Goal: Information Seeking & Learning: Understand process/instructions

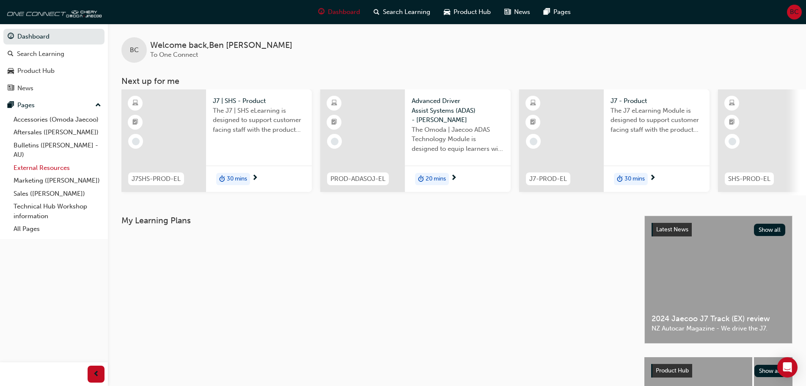
click at [47, 171] on link "External Resources" at bounding box center [57, 167] width 94 height 13
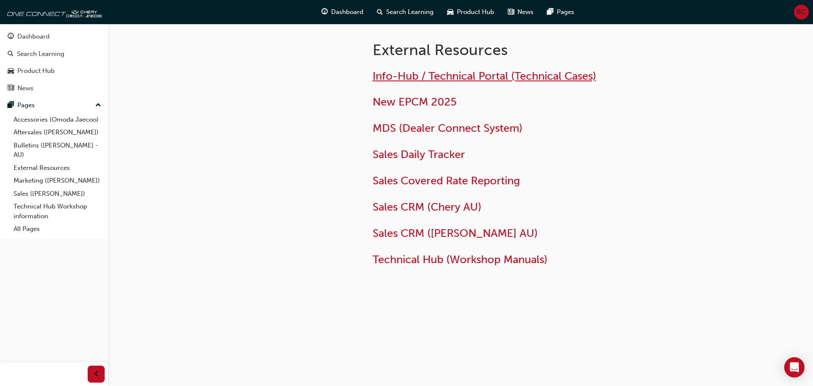
click at [541, 75] on span "Info-Hub / Technical Portal (Technical Cases)" at bounding box center [485, 75] width 224 height 13
click at [33, 229] on link "All Pages" at bounding box center [57, 228] width 94 height 13
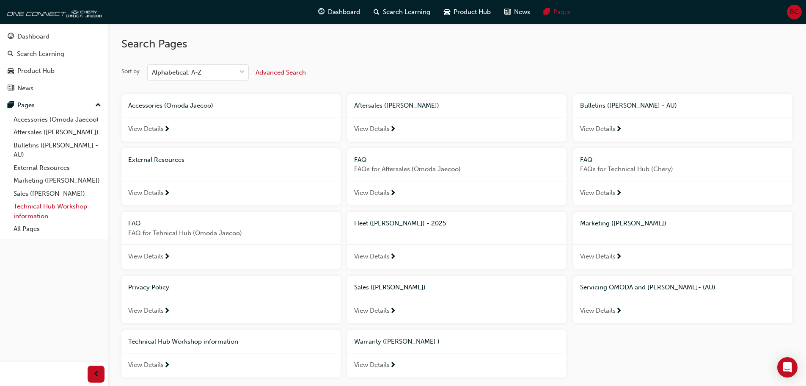
click at [37, 206] on link "Technical Hub Workshop information" at bounding box center [57, 211] width 94 height 22
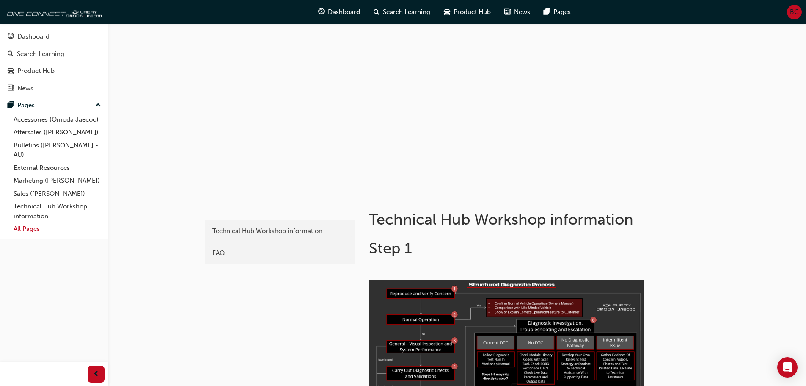
click at [46, 227] on link "All Pages" at bounding box center [57, 228] width 94 height 13
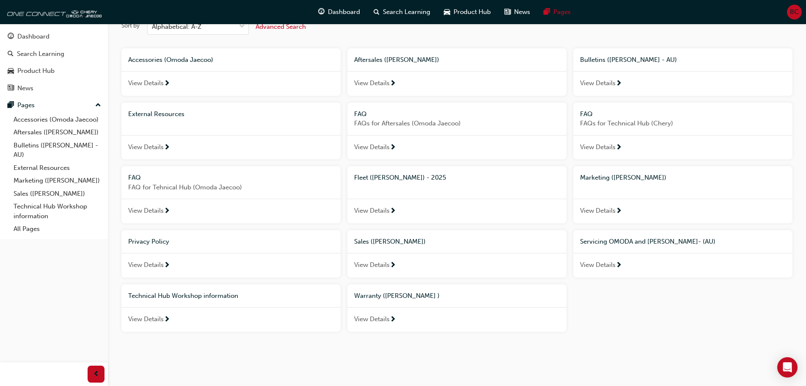
scroll to position [47, 0]
click at [610, 264] on span "View Details" at bounding box center [598, 264] width 36 height 10
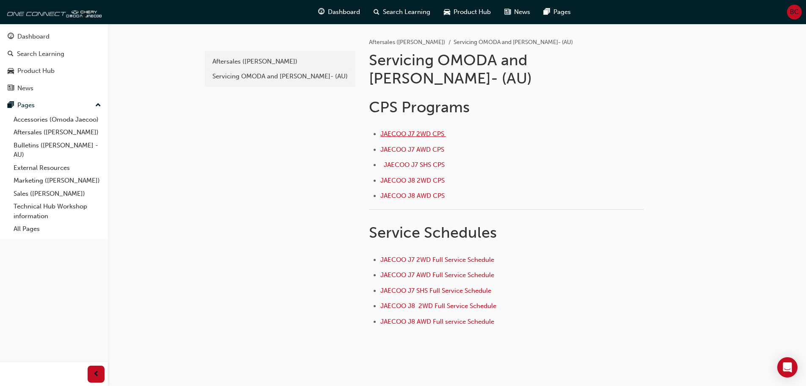
click at [404, 130] on span "JAECOO J7 2WD CPS ﻿" at bounding box center [414, 134] width 66 height 8
click at [418, 256] on span "JAECOO J7 2WD Full Service Schedule" at bounding box center [438, 260] width 114 height 8
